Goal: Task Accomplishment & Management: Complete application form

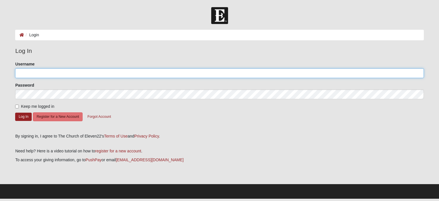
click at [32, 72] on input "Username" at bounding box center [219, 73] width 408 height 10
type input "cherietoban0"
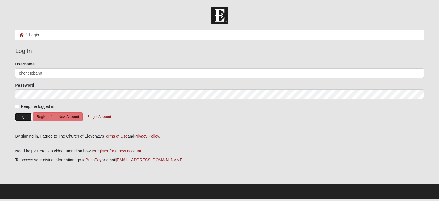
click at [24, 118] on button "Log In" at bounding box center [23, 117] width 17 height 8
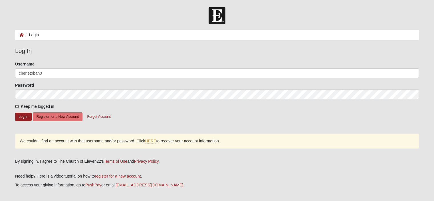
click at [16, 105] on input "Keep me logged in" at bounding box center [17, 107] width 4 height 4
checkbox input "true"
click at [20, 115] on button "Log In" at bounding box center [23, 117] width 17 height 8
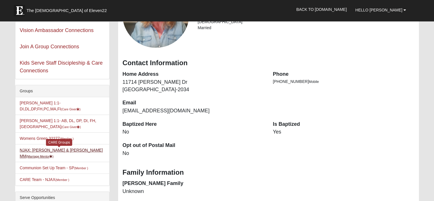
scroll to position [57, 0]
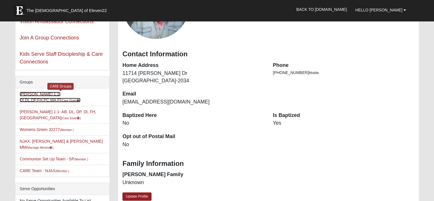
click at [25, 94] on link "Cherie Toban 1:1-DI,DL,DP,FH,PC,MA,FI (Care Giver )" at bounding box center [50, 97] width 61 height 11
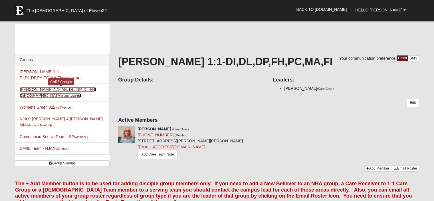
click at [51, 90] on link "Cherie Toban 1:1- AB, DL, DP, DI, FH, MA (Care Giver )" at bounding box center [58, 92] width 77 height 11
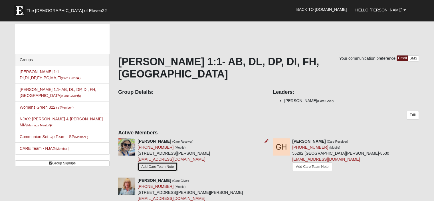
click at [163, 162] on link "Add Care Team Note" at bounding box center [158, 166] width 40 height 9
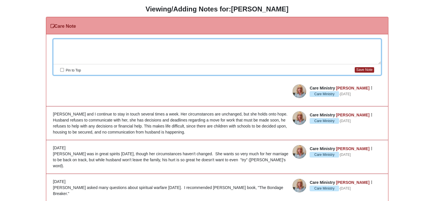
click at [65, 45] on div at bounding box center [217, 51] width 328 height 25
click at [65, 41] on div "[DATE]" at bounding box center [217, 51] width 328 height 25
click at [64, 42] on div "Octo, ber 8" at bounding box center [217, 51] width 328 height 25
click at [64, 42] on div "Oo, ber 8" at bounding box center [217, 51] width 328 height 25
click at [73, 42] on div "Oo, ber 8" at bounding box center [217, 51] width 328 height 25
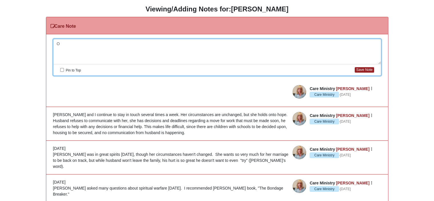
click at [74, 43] on div "O" at bounding box center [217, 51] width 328 height 25
click at [74, 43] on div "October 8," at bounding box center [217, 51] width 328 height 25
click at [90, 45] on div "October 8 2025," at bounding box center [217, 51] width 328 height 25
click at [96, 55] on div "October 8 2025 S" at bounding box center [217, 51] width 328 height 25
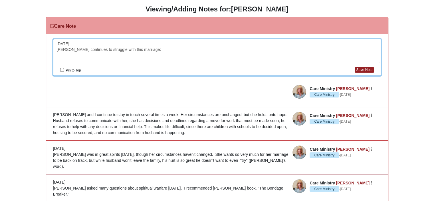
click at [102, 52] on div "October 8 2025 Sara continues to struggle with this marriage:" at bounding box center [217, 51] width 328 height 25
click at [102, 51] on div "October 8 2025 h" at bounding box center [217, 51] width 328 height 25
click at [102, 51] on div "October 8 2025" at bounding box center [217, 51] width 328 height 25
click at [102, 51] on div "October 8 2025 S" at bounding box center [217, 51] width 328 height 25
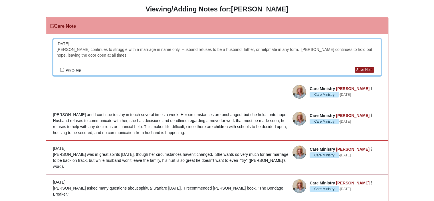
click at [276, 49] on div "October 8 2025 Sara continues to struggle with a marriage in name only. Husband…" at bounding box center [217, 51] width 328 height 25
click at [219, 55] on div "October 8 2025 Sara continues to struggle with a marriage in name only. Husband…" at bounding box center [217, 51] width 328 height 25
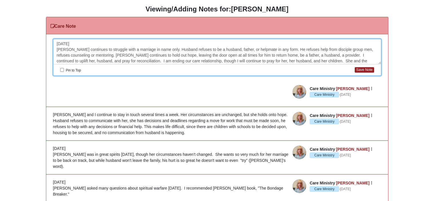
scroll to position [5, 0]
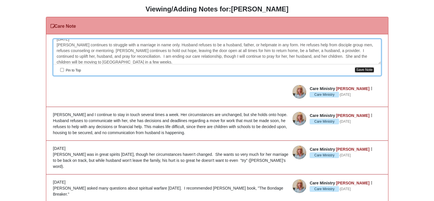
click at [368, 71] on button "Save Note" at bounding box center [364, 69] width 19 height 5
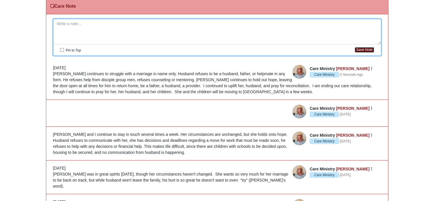
scroll to position [0, 0]
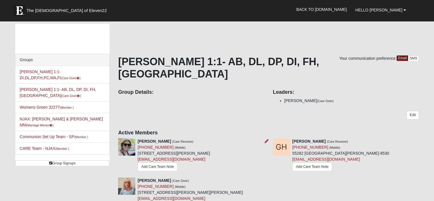
scroll to position [29, 0]
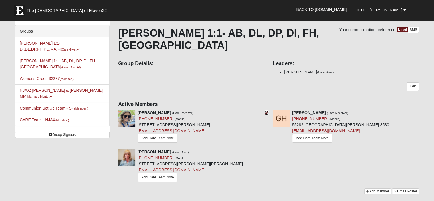
click at [266, 111] on icon at bounding box center [267, 113] width 4 height 4
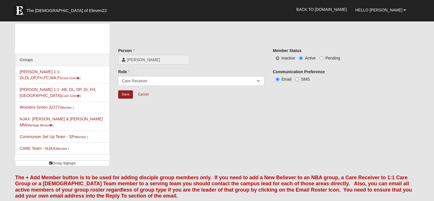
click at [278, 57] on input "Inactive" at bounding box center [278, 58] width 4 height 4
radio input "true"
click at [125, 95] on input "Save" at bounding box center [125, 94] width 15 height 8
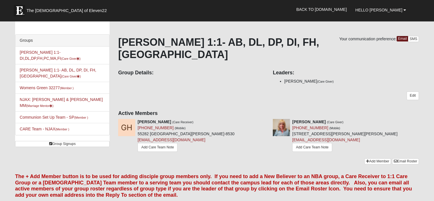
scroll to position [29, 0]
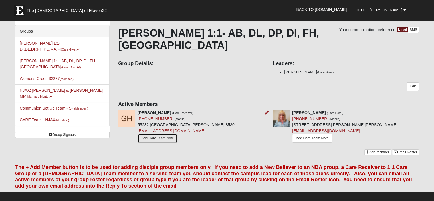
click at [159, 134] on link "Add Care Team Note" at bounding box center [158, 138] width 40 height 9
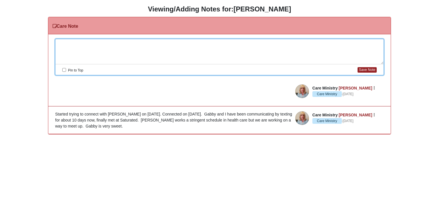
click at [74, 43] on div at bounding box center [219, 51] width 328 height 25
click at [67, 88] on article "Care Ministry [PERSON_NAME] Care Ministry · [DATE] Edit Watch Delete" at bounding box center [219, 93] width 342 height 26
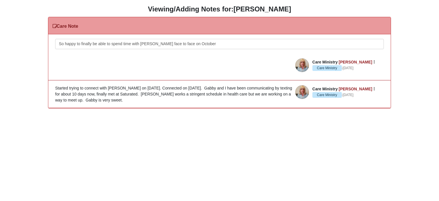
click at [196, 43] on div "So happy to finally be able to spend time with [PERSON_NAME] face to face on Oc…" at bounding box center [219, 51] width 328 height 25
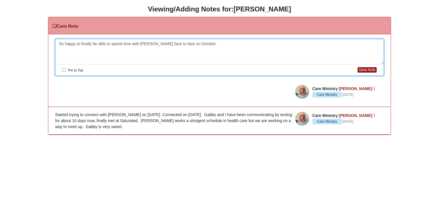
click at [121, 91] on article "Care Ministry [PERSON_NAME] Care Ministry · [DATE] Edit Watch Delete" at bounding box center [219, 93] width 342 height 26
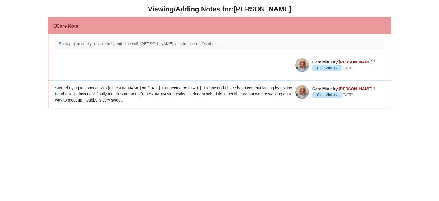
click at [140, 60] on article "Care Ministry [PERSON_NAME] Care Ministry · [DATE] Edit Watch Delete" at bounding box center [219, 67] width 342 height 26
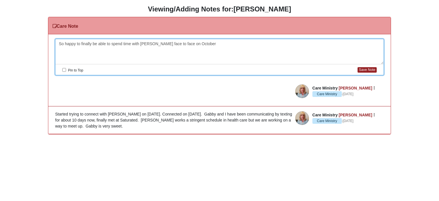
click at [197, 44] on div "So happy to finally be able to spend time with [PERSON_NAME] face to face on Oc…" at bounding box center [219, 51] width 328 height 25
click at [218, 38] on div "Please correct the following: So happy to finally be able to spend time with [P…" at bounding box center [219, 84] width 342 height 100
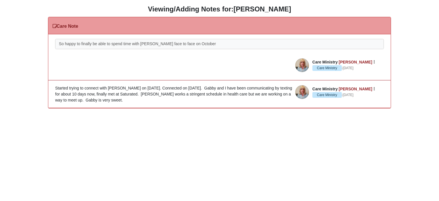
click at [218, 38] on div "Please correct the following: So happy to finally be able to spend time with [P…" at bounding box center [219, 71] width 342 height 74
click at [195, 43] on div "So happy to finally be able to spend time with [PERSON_NAME] face to face on Oc…" at bounding box center [219, 51] width 328 height 25
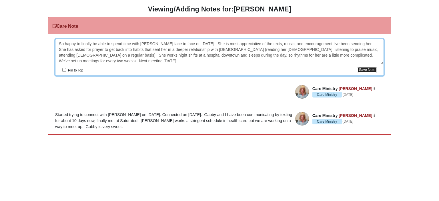
click at [363, 67] on button "Save Note" at bounding box center [366, 69] width 19 height 5
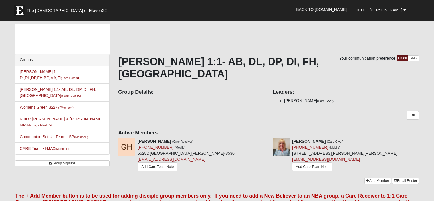
scroll to position [29, 0]
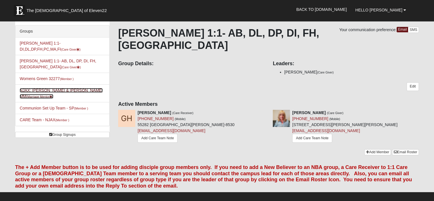
click at [55, 90] on link "NJAX: Toban - Richard & Cherie MM (Marriage Mentor )" at bounding box center [61, 93] width 83 height 11
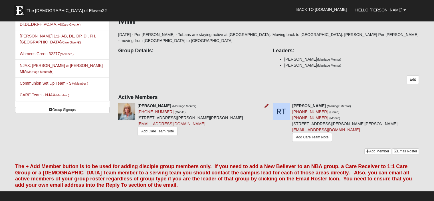
scroll to position [57, 0]
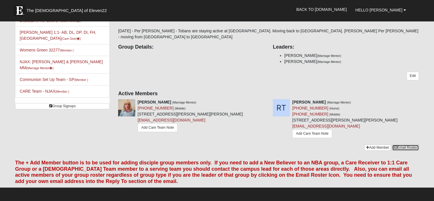
click at [407, 145] on link "Email Roster" at bounding box center [405, 148] width 27 height 6
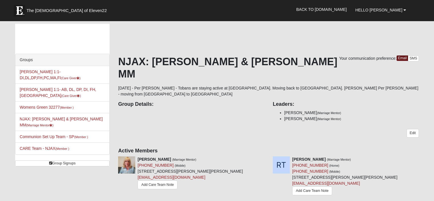
scroll to position [53, 0]
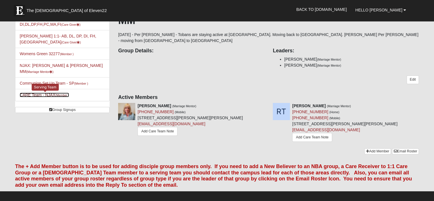
click at [47, 97] on link "CARE Team - NJAX (Member )" at bounding box center [44, 95] width 49 height 5
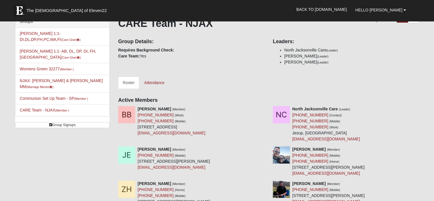
scroll to position [29, 0]
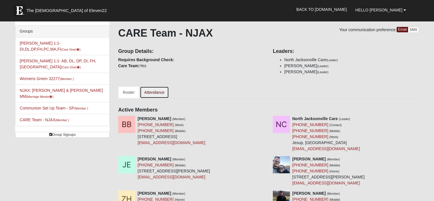
click at [161, 92] on link "Attendance" at bounding box center [154, 92] width 29 height 12
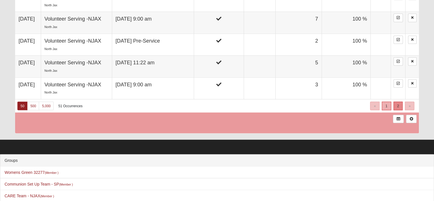
scroll to position [1209, 0]
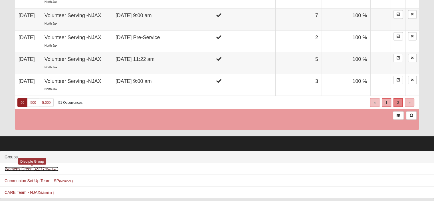
click at [29, 167] on link "Womens Green 32277 (Member )" at bounding box center [32, 169] width 54 height 5
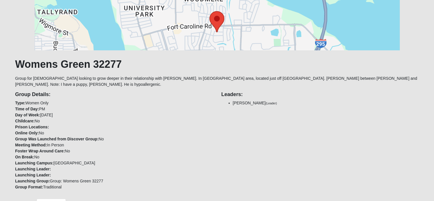
scroll to position [84, 0]
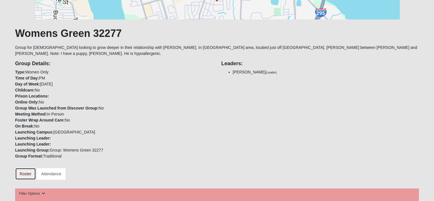
click at [25, 168] on link "Roster" at bounding box center [25, 174] width 21 height 12
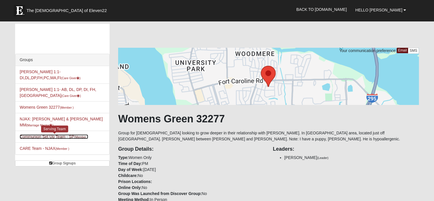
click at [72, 137] on link "Communion Set Up Team - SP (Member )" at bounding box center [54, 136] width 69 height 5
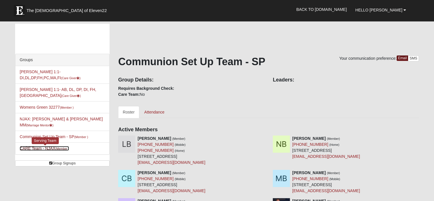
click at [24, 148] on link "CARE Team - NJAX (Member )" at bounding box center [44, 148] width 49 height 5
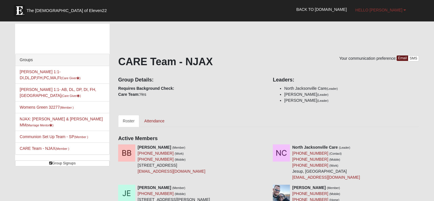
click at [389, 9] on span "Hello [PERSON_NAME]" at bounding box center [379, 10] width 47 height 5
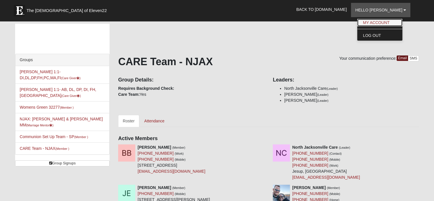
click at [386, 23] on link "My Account" at bounding box center [380, 22] width 45 height 7
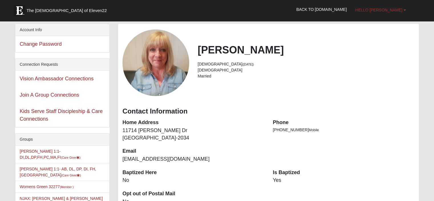
click at [391, 9] on span "Hello [PERSON_NAME]" at bounding box center [379, 10] width 47 height 5
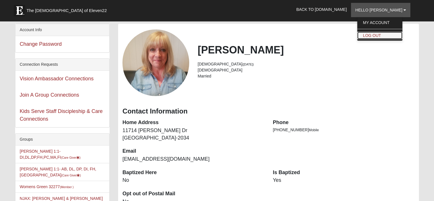
click at [380, 36] on link "Log Out" at bounding box center [380, 35] width 45 height 7
